Goal: Task Accomplishment & Management: Complete application form

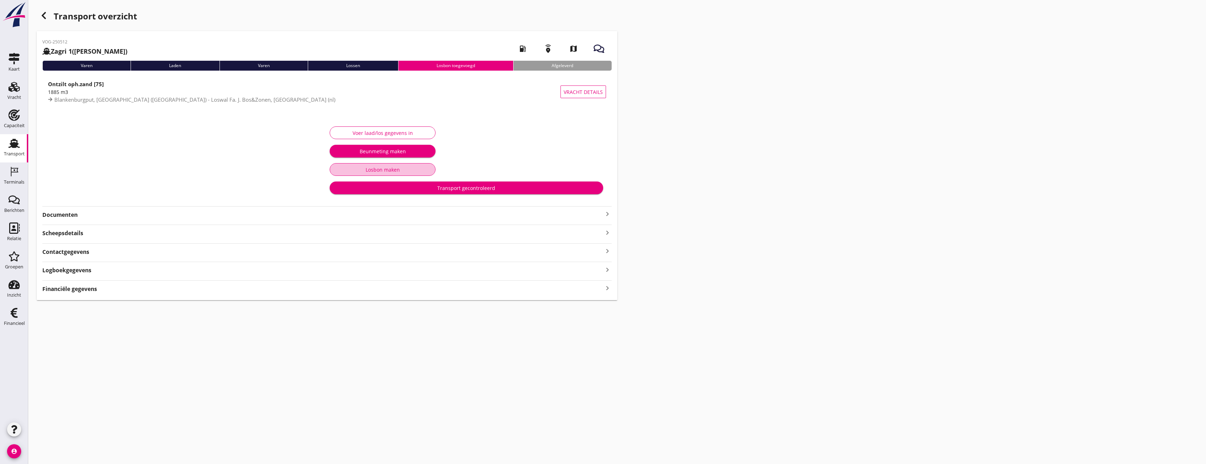
click at [395, 167] on div "Losbon maken" at bounding box center [383, 169] width 94 height 7
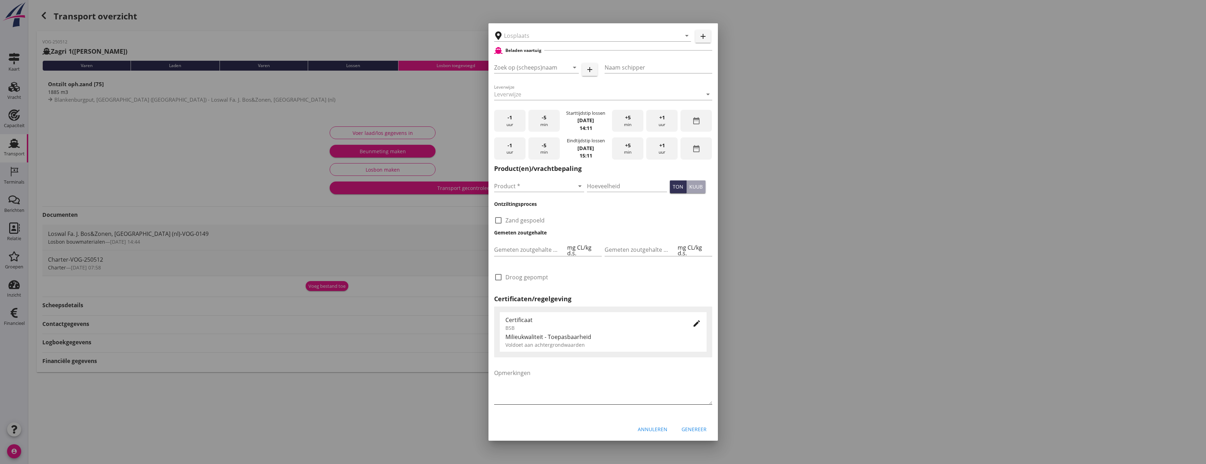
type input "Loswal Fa. J. Bos&Zonen, [GEOGRAPHIC_DATA]"
type input "1885"
checkbox input "true"
type input "Zagri 1"
type input "[PERSON_NAME]"
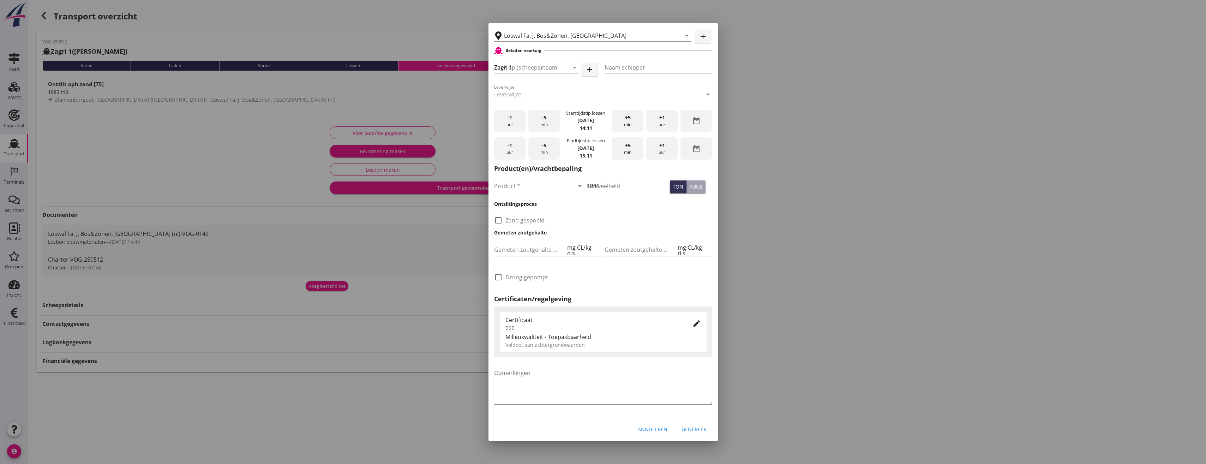
type input "Ontzilt oph.zand [75] (6120)"
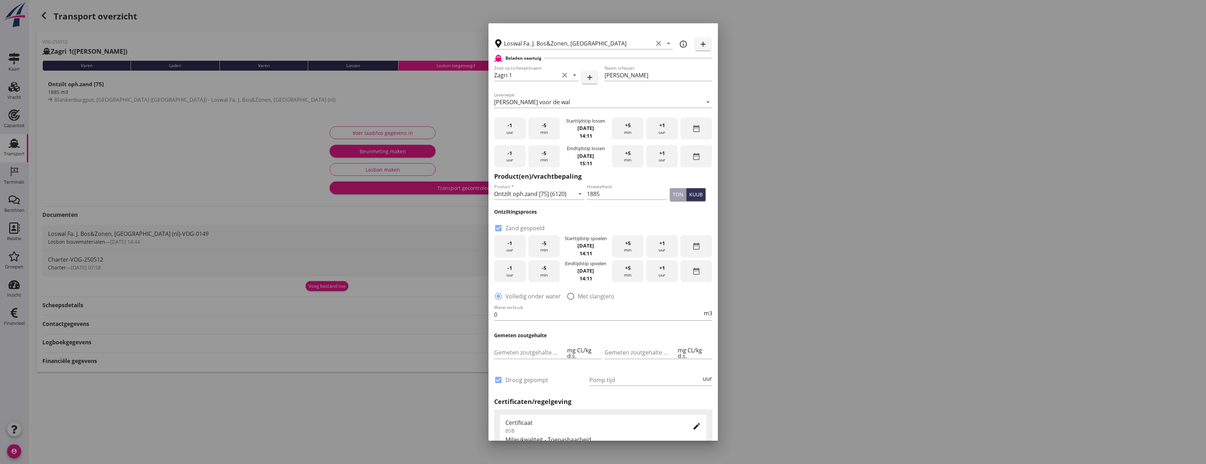
scroll to position [252, 0]
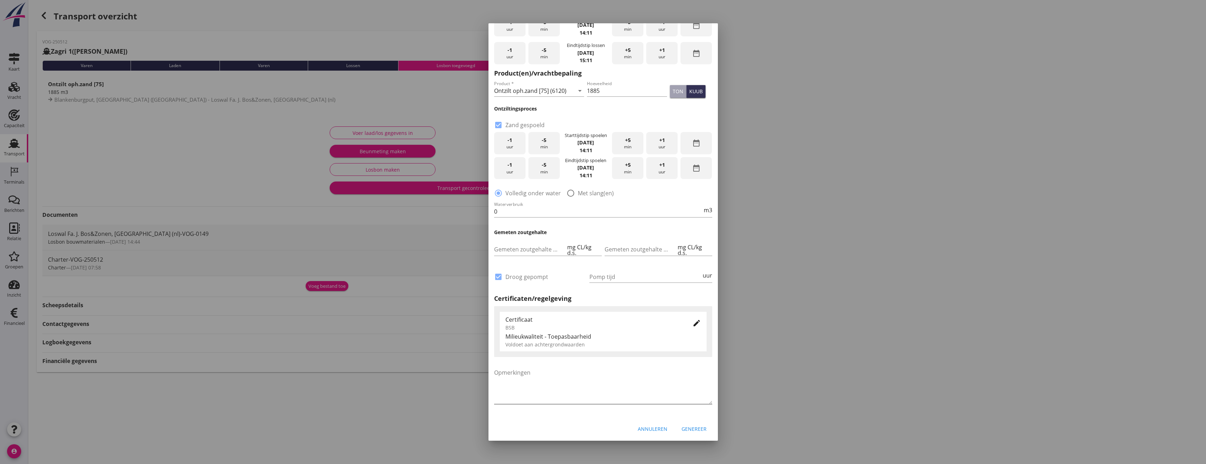
click at [605, 382] on textarea "Opmerkingen" at bounding box center [603, 385] width 218 height 37
click at [883, 301] on div at bounding box center [603, 232] width 1206 height 464
